Goal: Information Seeking & Learning: Learn about a topic

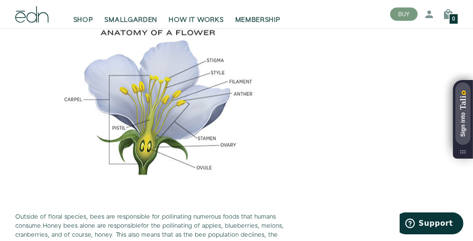
scroll to position [968, 0]
click at [269, 117] on img at bounding box center [158, 92] width 286 height 191
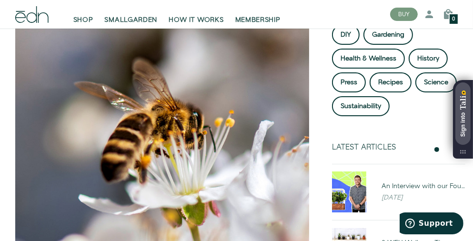
scroll to position [168, 0]
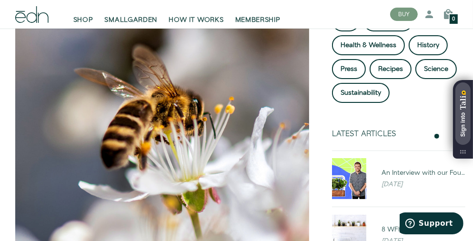
click at [422, 78] on div "DIY Gardening Health & Wellness History Press Recipes Science Sustainability" at bounding box center [398, 58] width 133 height 95
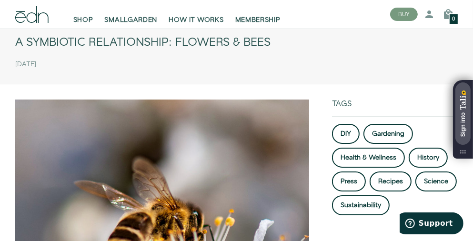
scroll to position [0, 0]
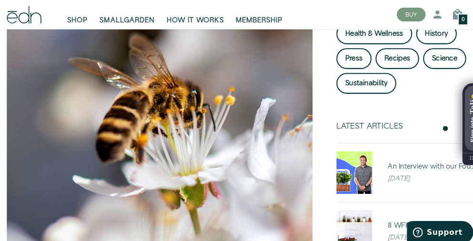
click at [265, 51] on img at bounding box center [162, 121] width 294 height 294
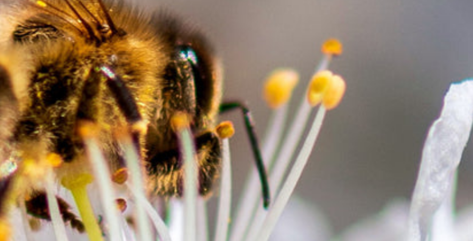
scroll to position [166, 0]
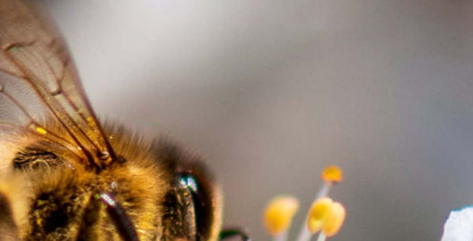
click at [207, 96] on img at bounding box center [162, 136] width 294 height 294
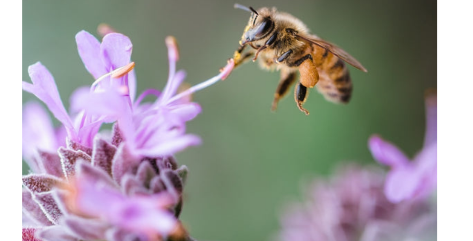
scroll to position [596, 0]
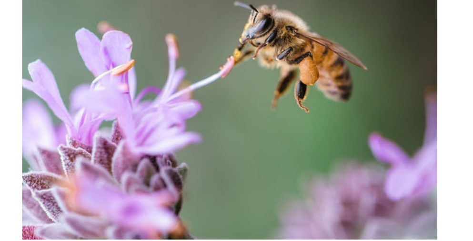
click at [300, 182] on img at bounding box center [158, 145] width 286 height 191
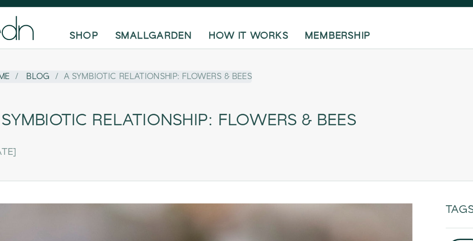
scroll to position [0, 0]
